Goal: Task Accomplishment & Management: Use online tool/utility

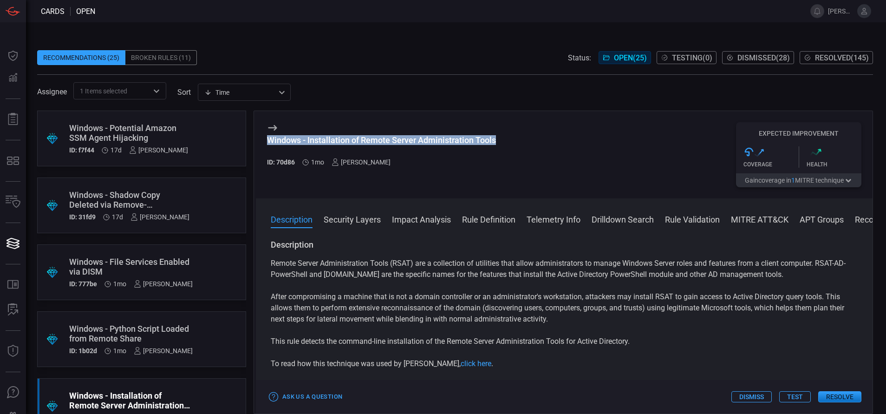
scroll to position [12, 0]
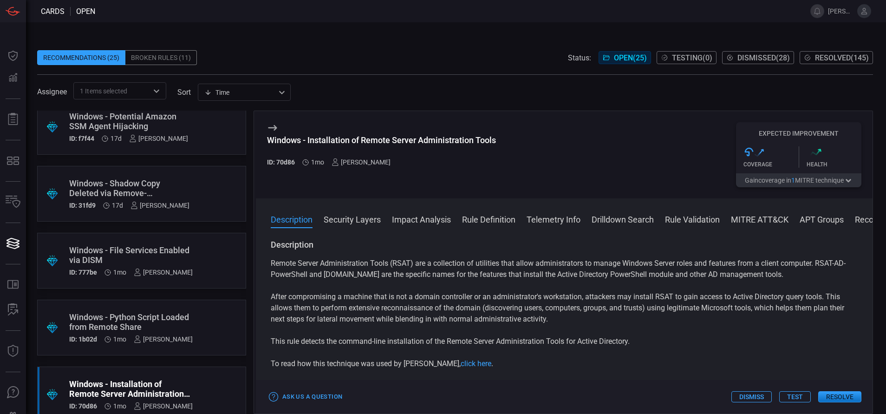
click at [364, 180] on div "Windows - Installation of Remote Server Administration Tools ID: 70d86 1mo [PER…" at bounding box center [381, 154] width 229 height 65
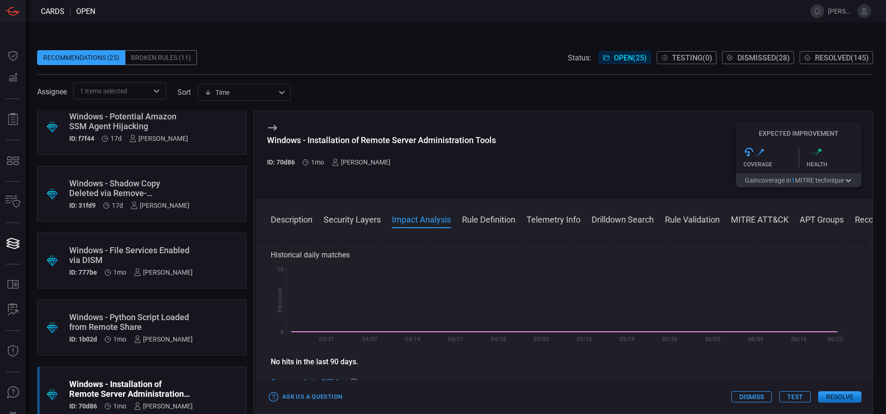
scroll to position [238, 0]
click at [474, 259] on div "Impact Analysis Historical daily matches Created with Highcharts 10.3.2 Hit Cou…" at bounding box center [564, 311] width 587 height 159
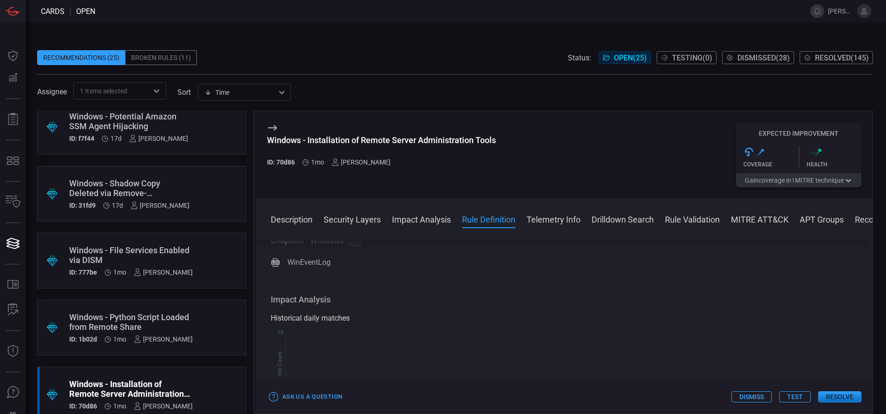
scroll to position [0, 0]
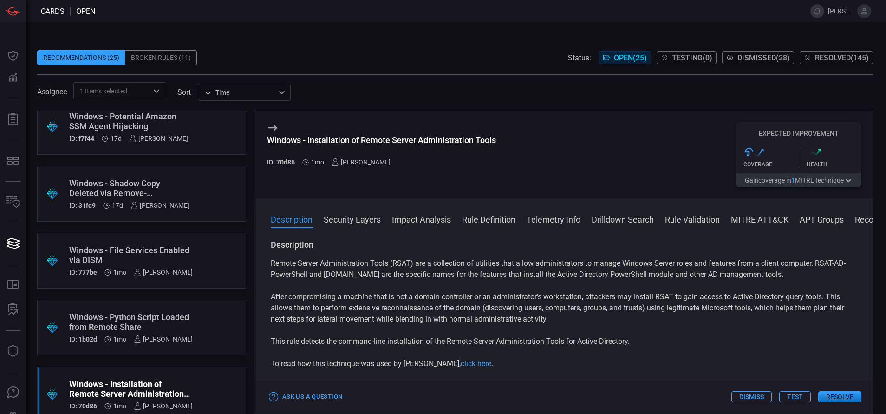
click at [364, 223] on button "Security Layers" at bounding box center [352, 218] width 57 height 11
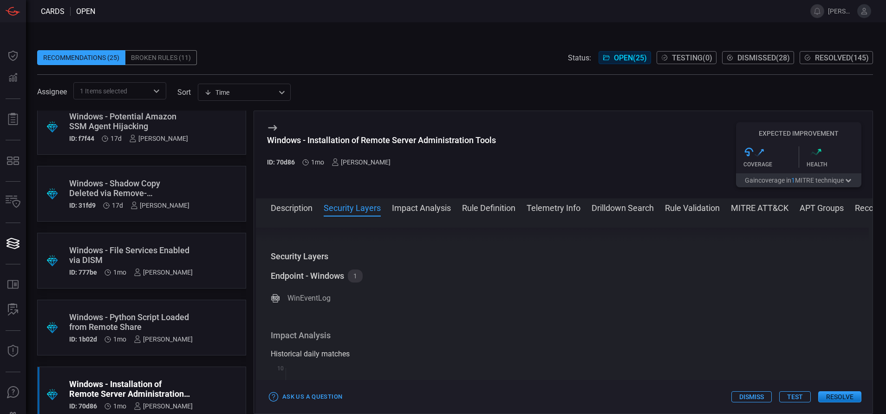
scroll to position [154, 0]
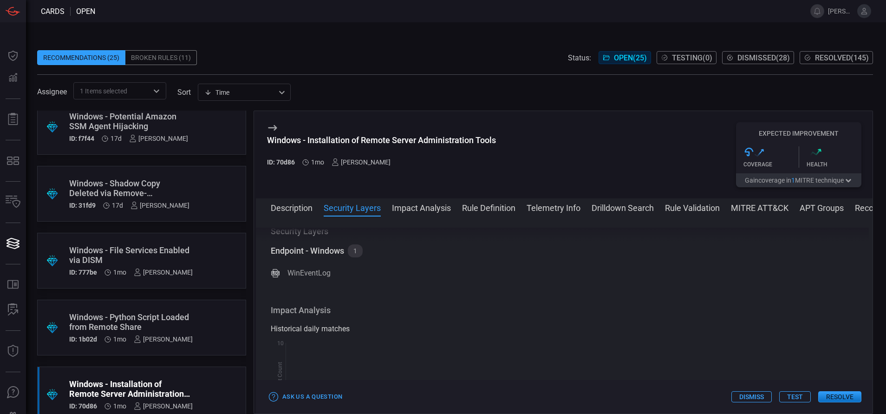
click at [422, 213] on button "Impact Analysis" at bounding box center [421, 207] width 59 height 11
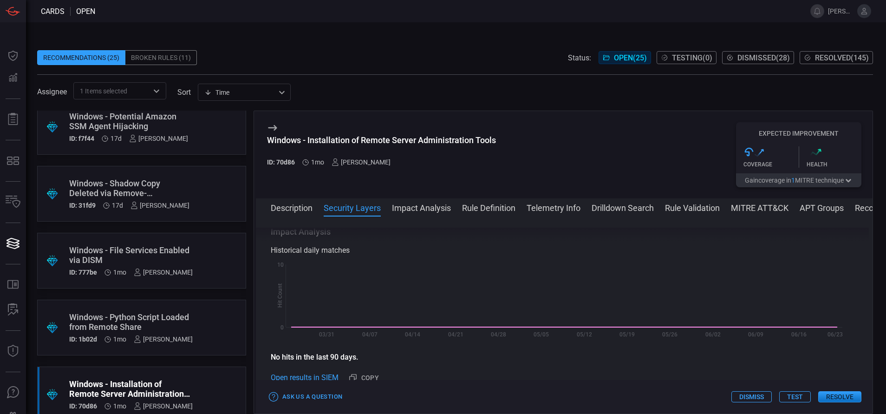
scroll to position [233, 0]
click at [488, 205] on button "Rule Definition" at bounding box center [488, 207] width 53 height 11
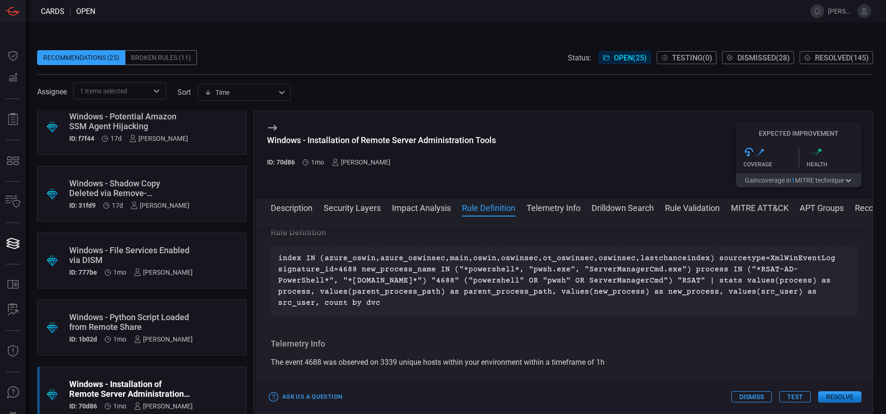
scroll to position [415, 0]
click at [553, 206] on button "Telemetry Info" at bounding box center [554, 207] width 54 height 11
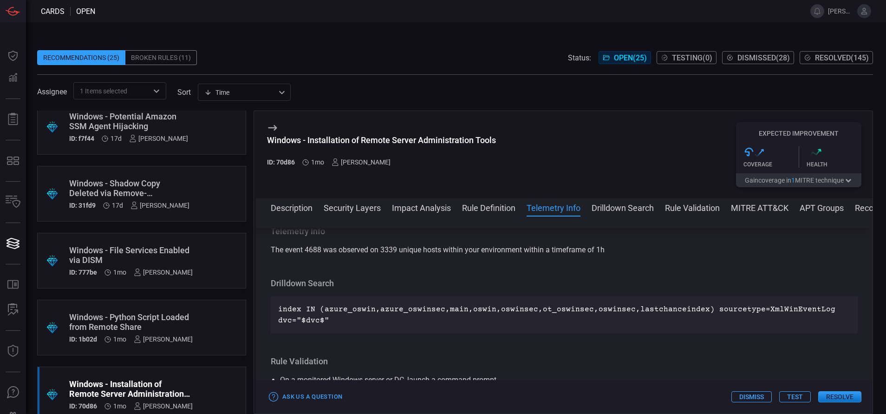
click at [606, 205] on button "Drilldown Search" at bounding box center [623, 207] width 62 height 11
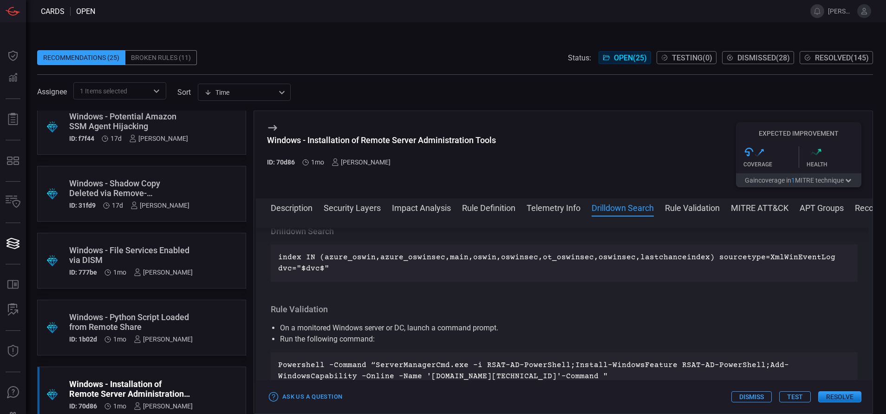
click at [719, 205] on button "Rule Validation" at bounding box center [692, 207] width 55 height 11
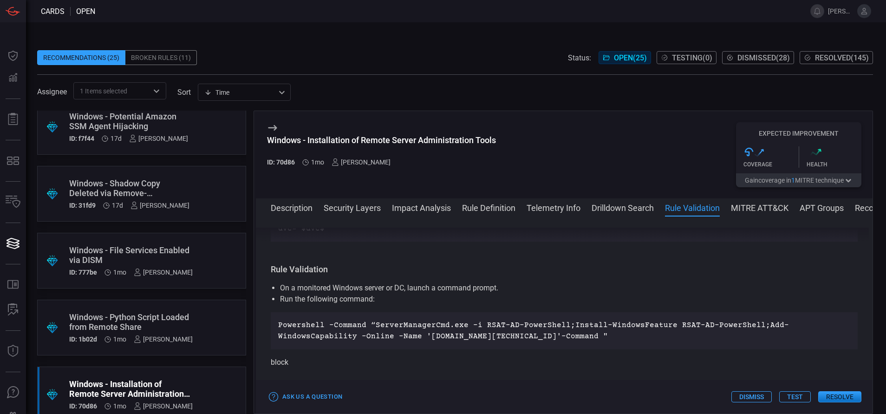
scroll to position [656, 0]
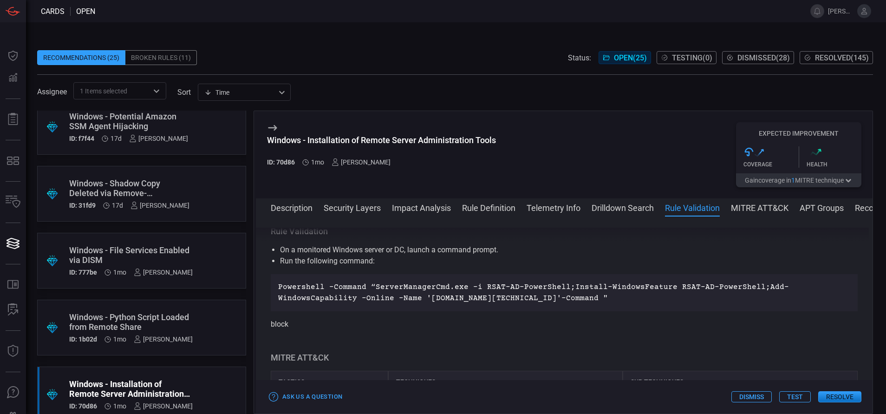
click at [756, 202] on button "MITRE ATT&CK" at bounding box center [760, 207] width 58 height 11
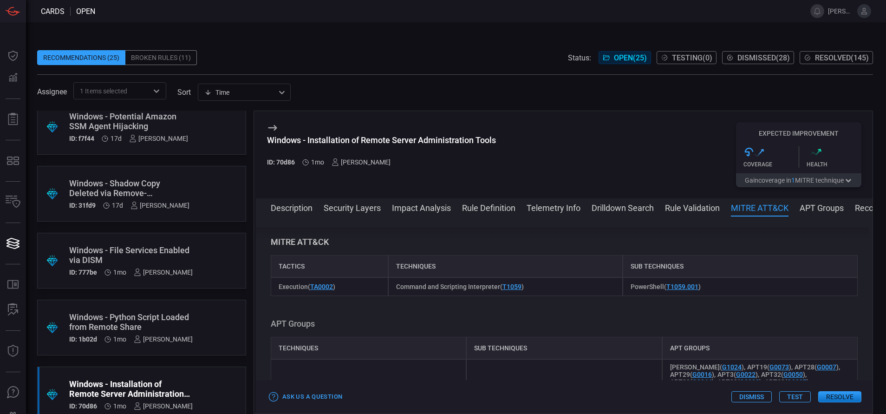
scroll to position [782, 0]
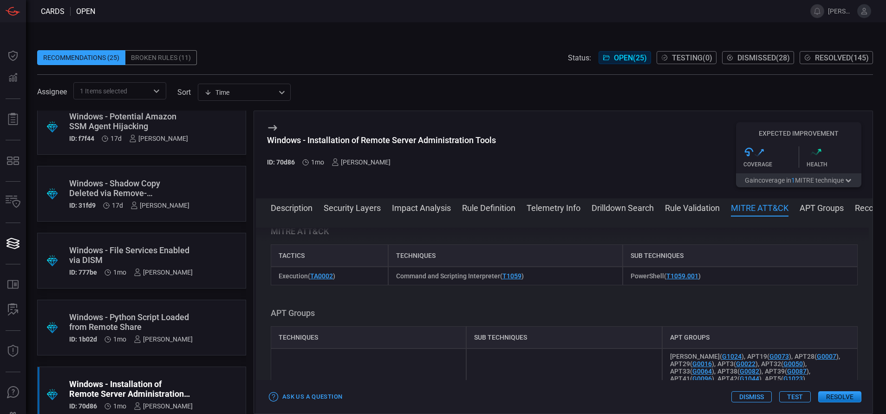
click at [829, 208] on button "APT Groups" at bounding box center [822, 207] width 44 height 11
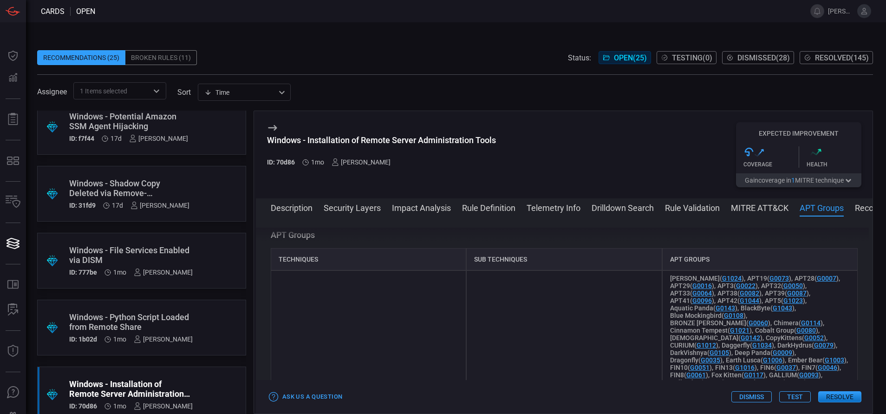
scroll to position [864, 0]
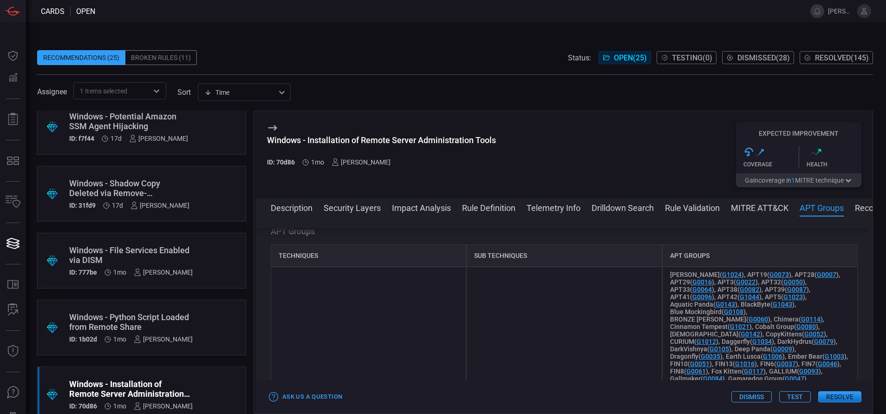
click at [855, 209] on div "Description Security Layers Impact Analysis Rule Definition Telemetry Info Dril…" at bounding box center [572, 207] width 602 height 11
click at [859, 209] on button "Recommendation" at bounding box center [888, 207] width 66 height 11
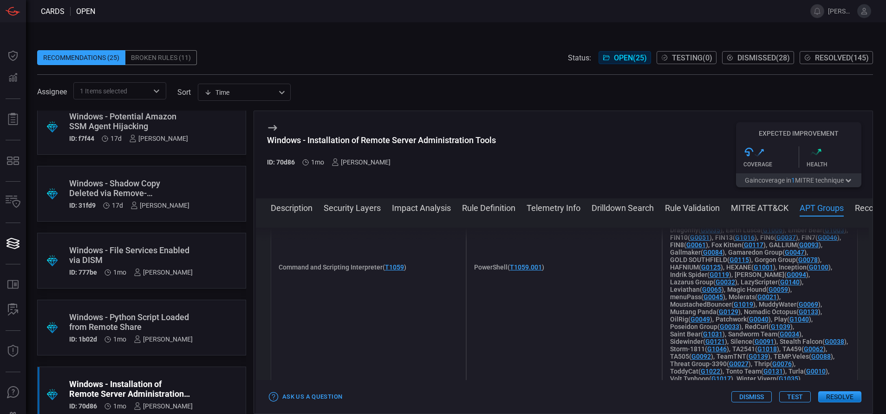
scroll to position [31, 0]
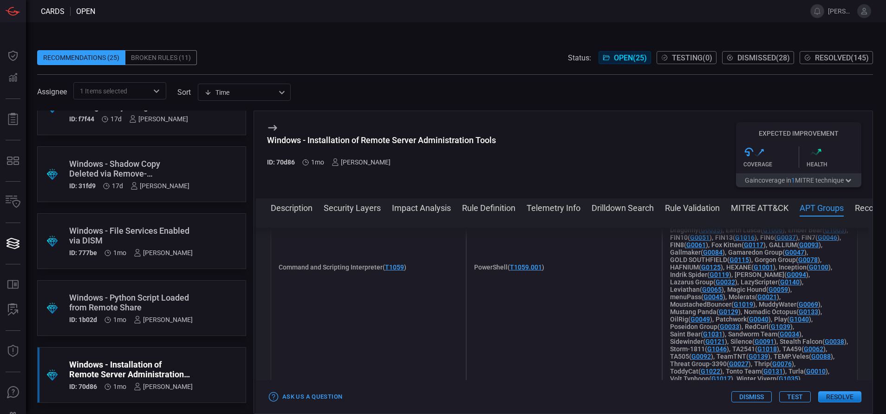
click at [125, 243] on div "Windows - File Services Enabled via DISM" at bounding box center [131, 236] width 124 height 20
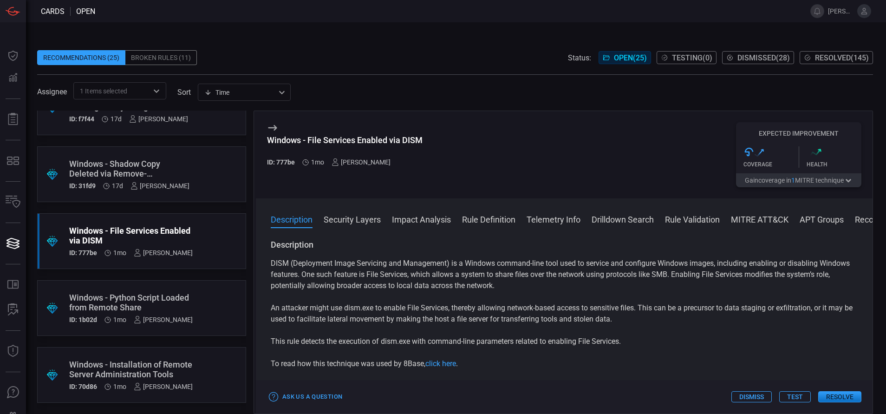
click at [378, 75] on span at bounding box center [455, 78] width 836 height 7
click at [833, 397] on button "Resolve" at bounding box center [839, 396] width 43 height 11
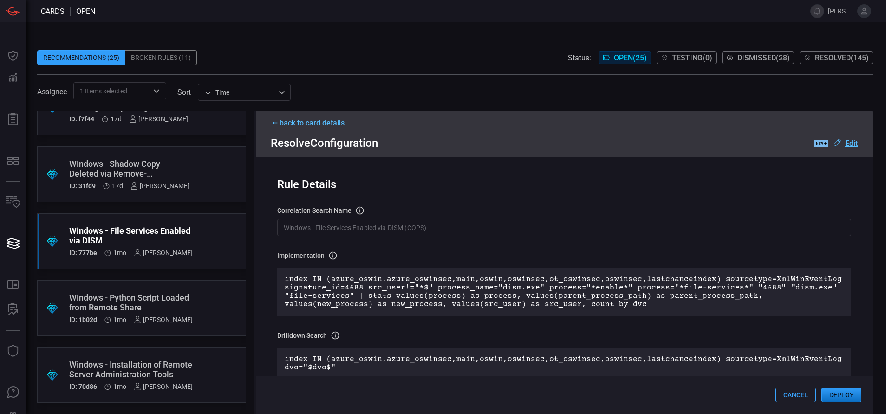
click at [821, 145] on icon at bounding box center [821, 143] width 14 height 7
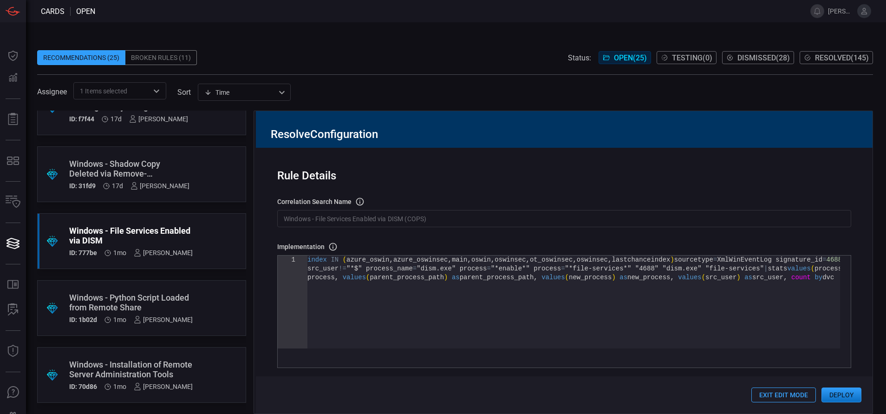
click at [793, 393] on button "Exit Edit Mode" at bounding box center [783, 394] width 65 height 15
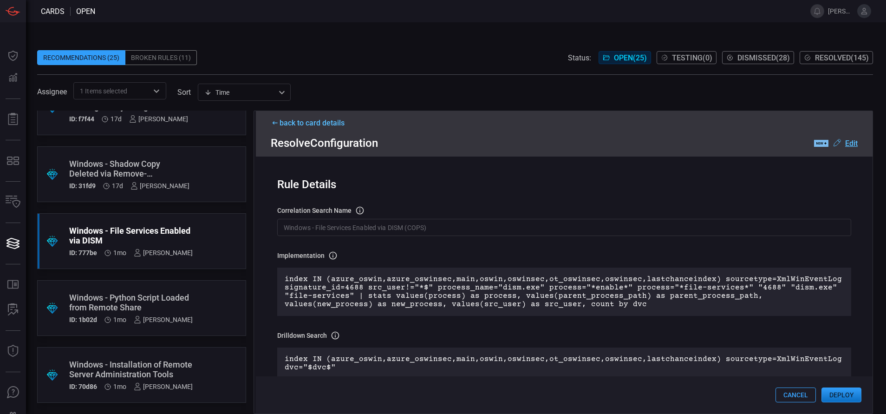
click at [794, 395] on button "Cancel" at bounding box center [795, 394] width 40 height 15
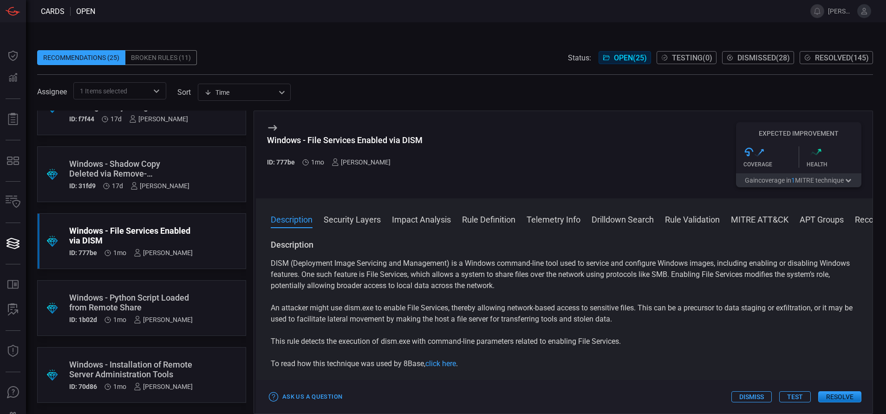
click at [828, 396] on button "Resolve" at bounding box center [839, 396] width 43 height 11
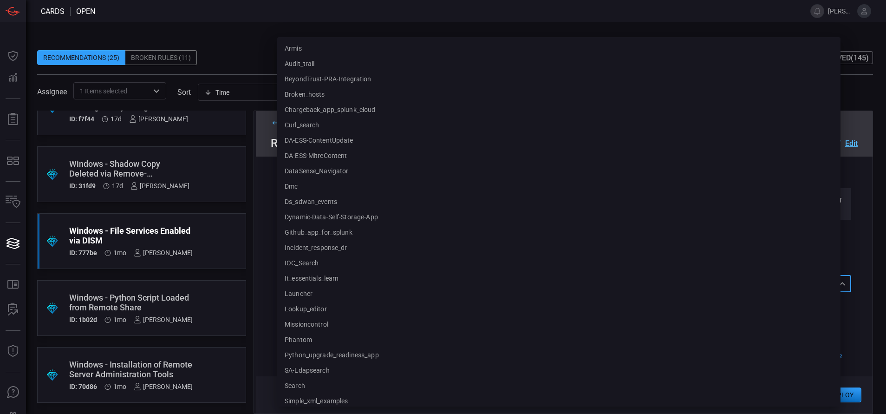
scroll to position [711, 0]
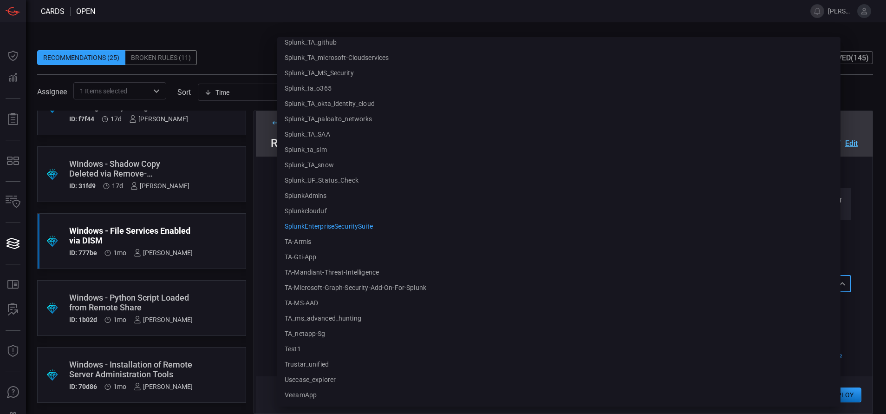
click at [679, 286] on div "SplunkEnterpriseSecuritySuite SplunkEnterpriseSecuritySuite armis audit_trail B…" at bounding box center [564, 283] width 574 height 17
click at [269, 248] on div at bounding box center [443, 207] width 886 height 414
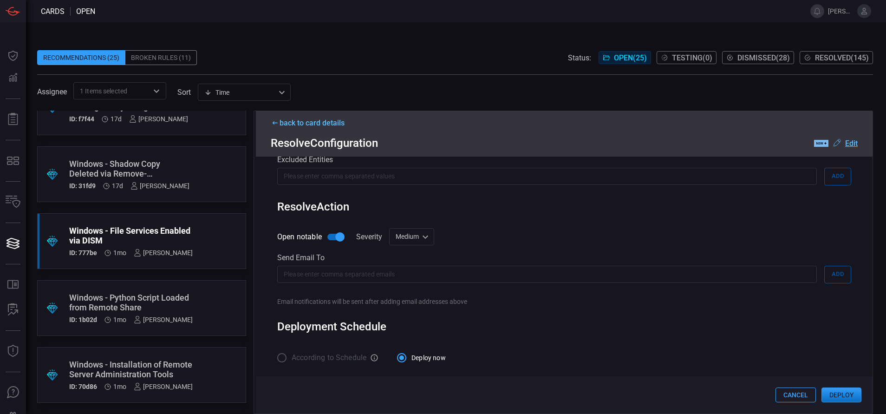
scroll to position [0, 0]
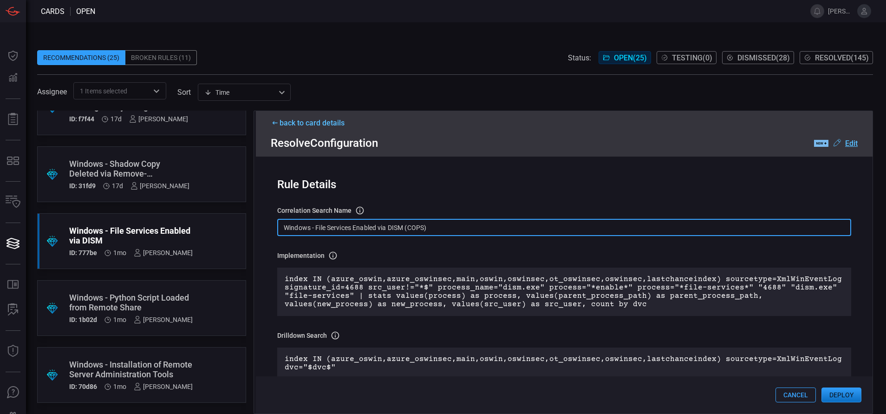
click at [374, 229] on input "Windows - File Services Enabled via DISM (COPS)" at bounding box center [564, 227] width 574 height 17
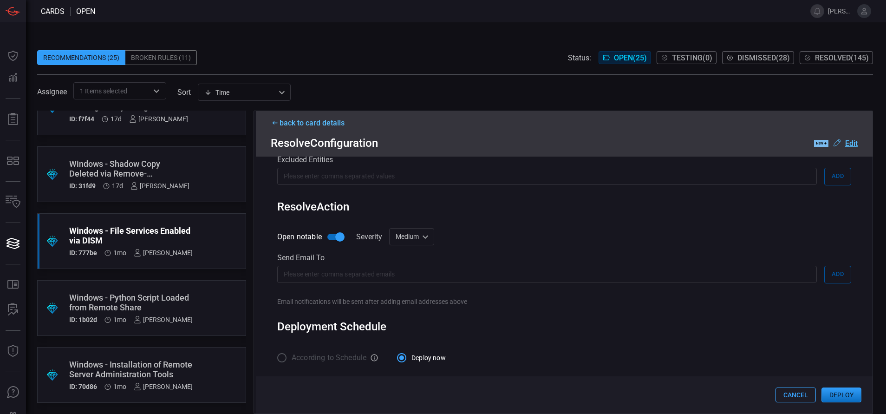
scroll to position [384, 0]
